Goal: Task Accomplishment & Management: Manage account settings

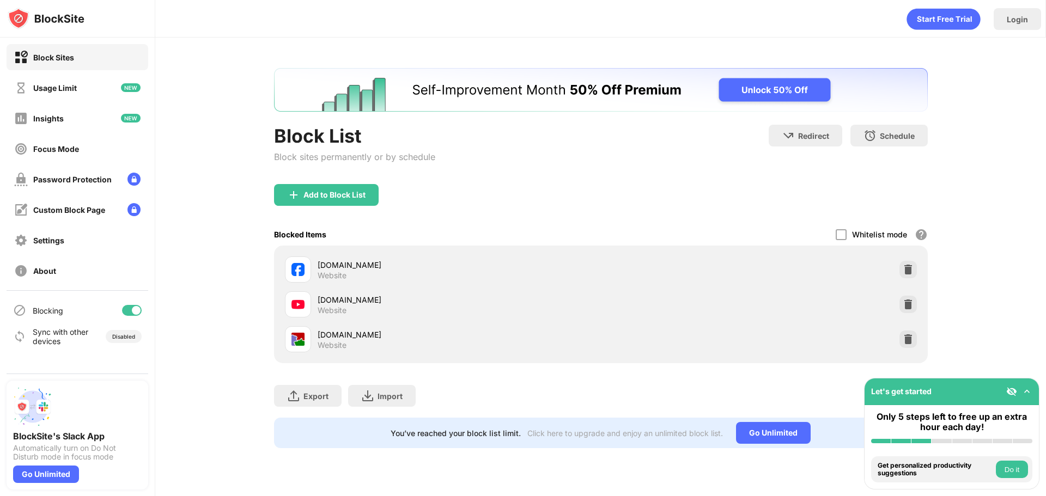
click at [132, 309] on div at bounding box center [132, 310] width 20 height 11
